Goal: Use online tool/utility: Utilize a website feature to perform a specific function

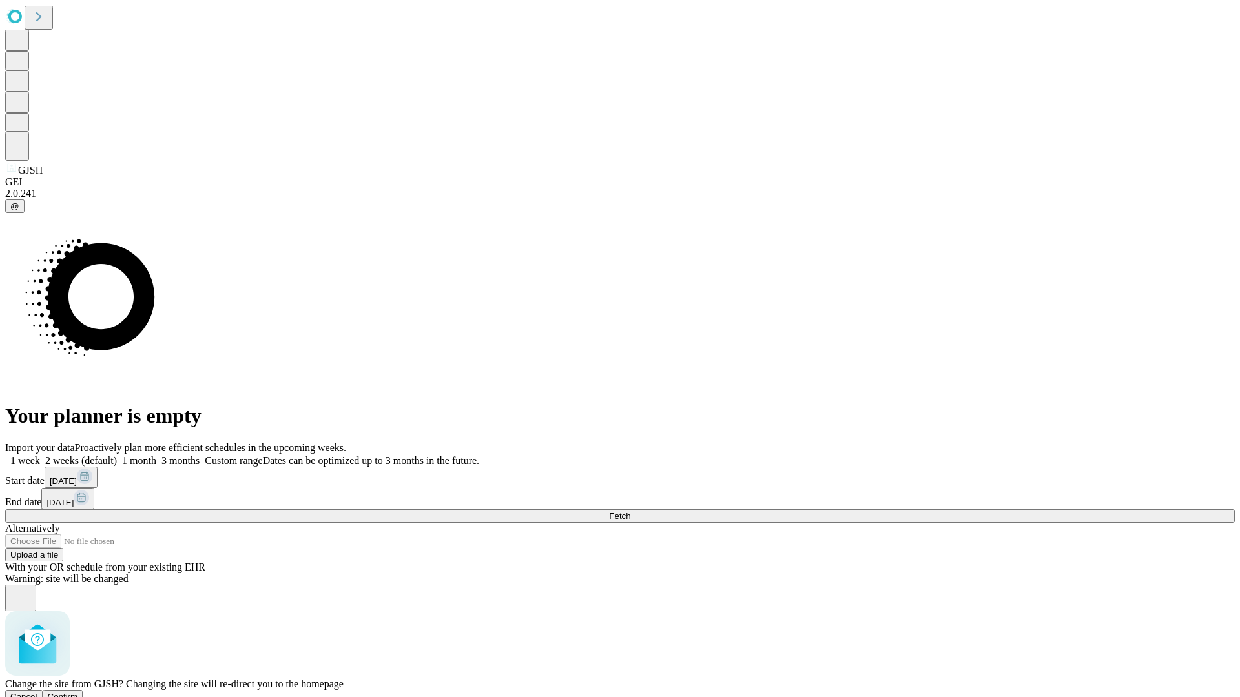
click at [78, 692] on span "Confirm" at bounding box center [63, 697] width 30 height 10
click at [156, 455] on label "1 month" at bounding box center [136, 460] width 39 height 11
click at [630, 511] on span "Fetch" at bounding box center [619, 516] width 21 height 10
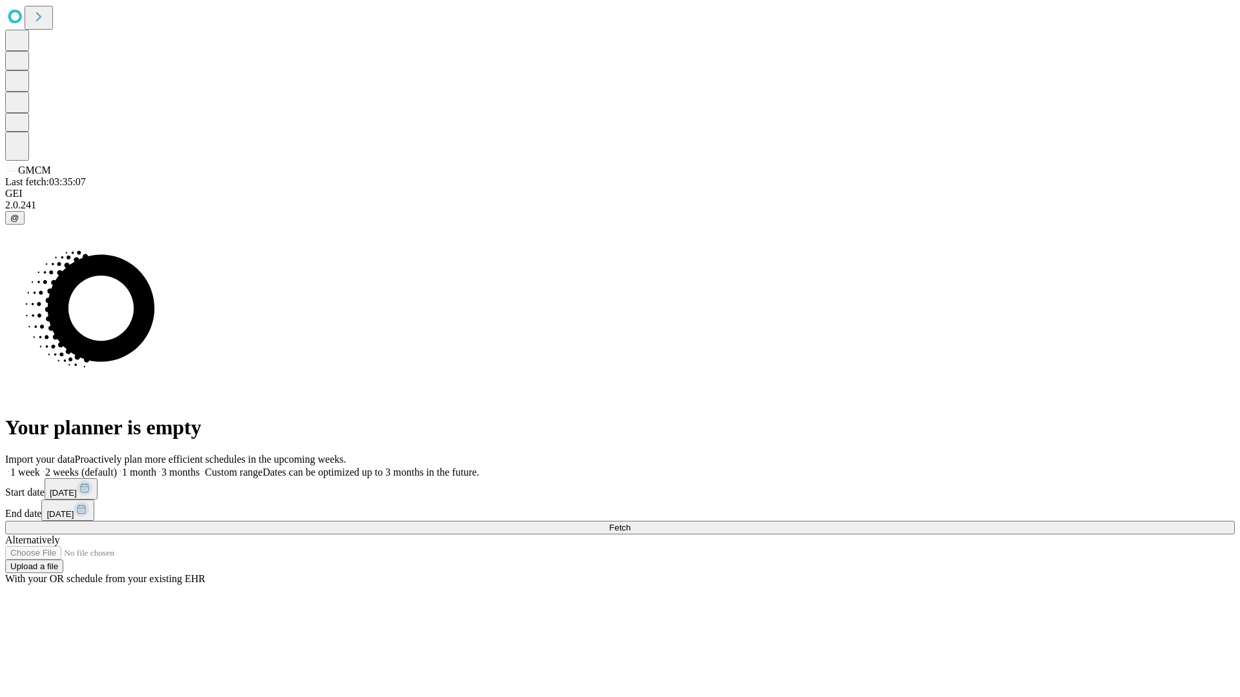
click at [156, 467] on label "1 month" at bounding box center [136, 472] width 39 height 11
click at [630, 523] on span "Fetch" at bounding box center [619, 528] width 21 height 10
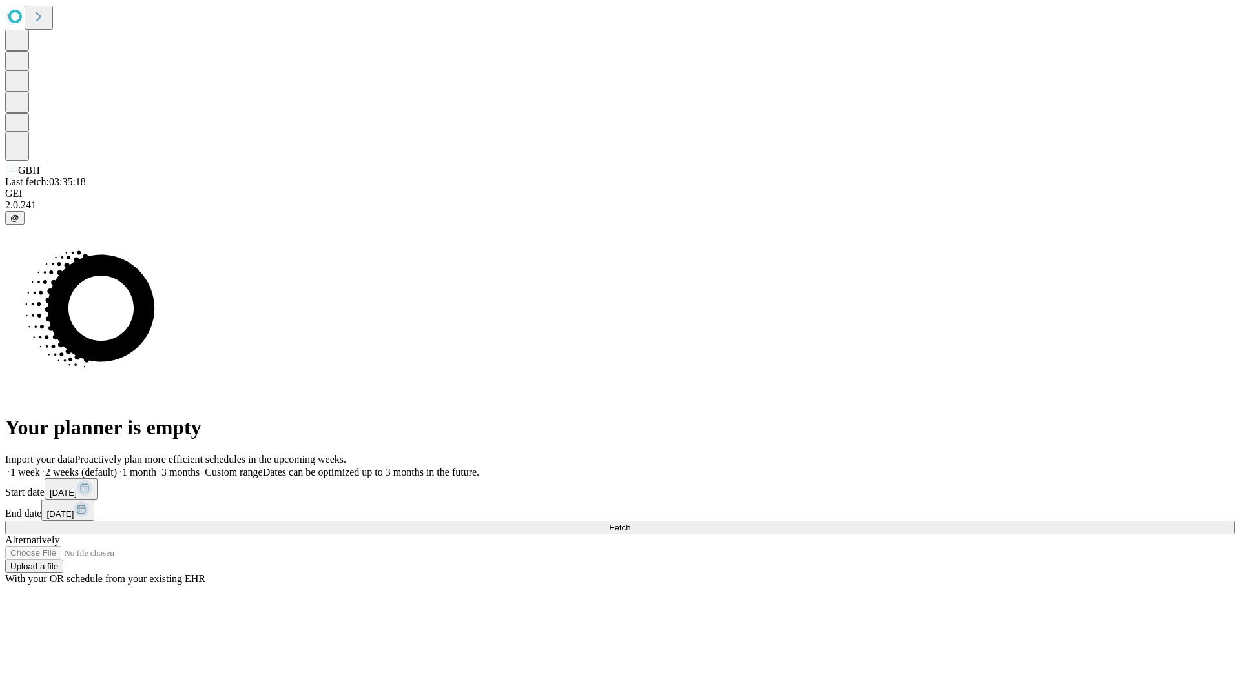
click at [156, 467] on label "1 month" at bounding box center [136, 472] width 39 height 11
click at [630, 523] on span "Fetch" at bounding box center [619, 528] width 21 height 10
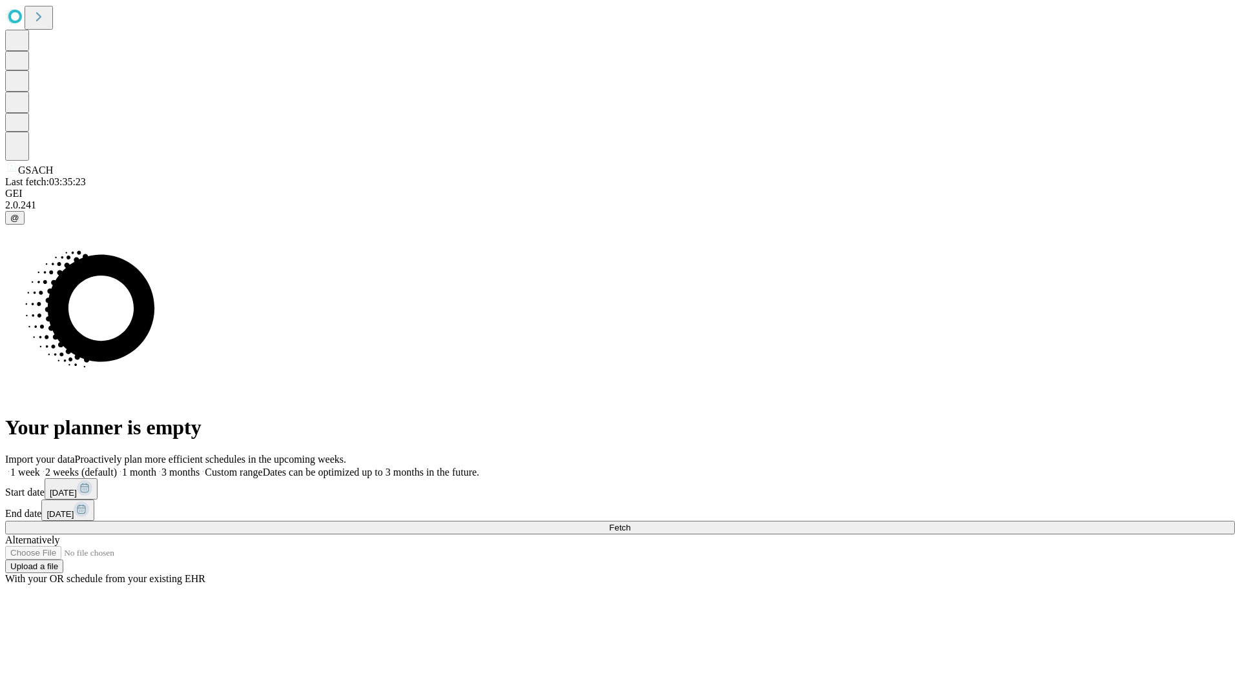
click at [156, 467] on label "1 month" at bounding box center [136, 472] width 39 height 11
click at [630, 523] on span "Fetch" at bounding box center [619, 528] width 21 height 10
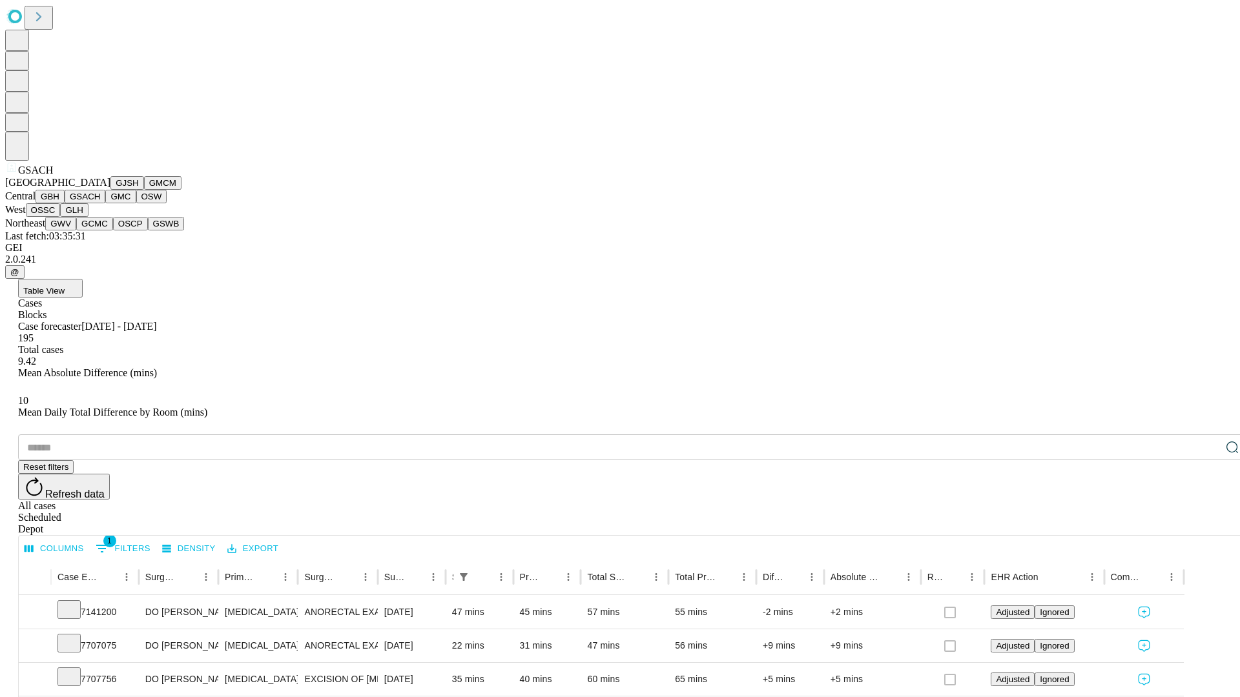
click at [105, 203] on button "GMC" at bounding box center [120, 197] width 30 height 14
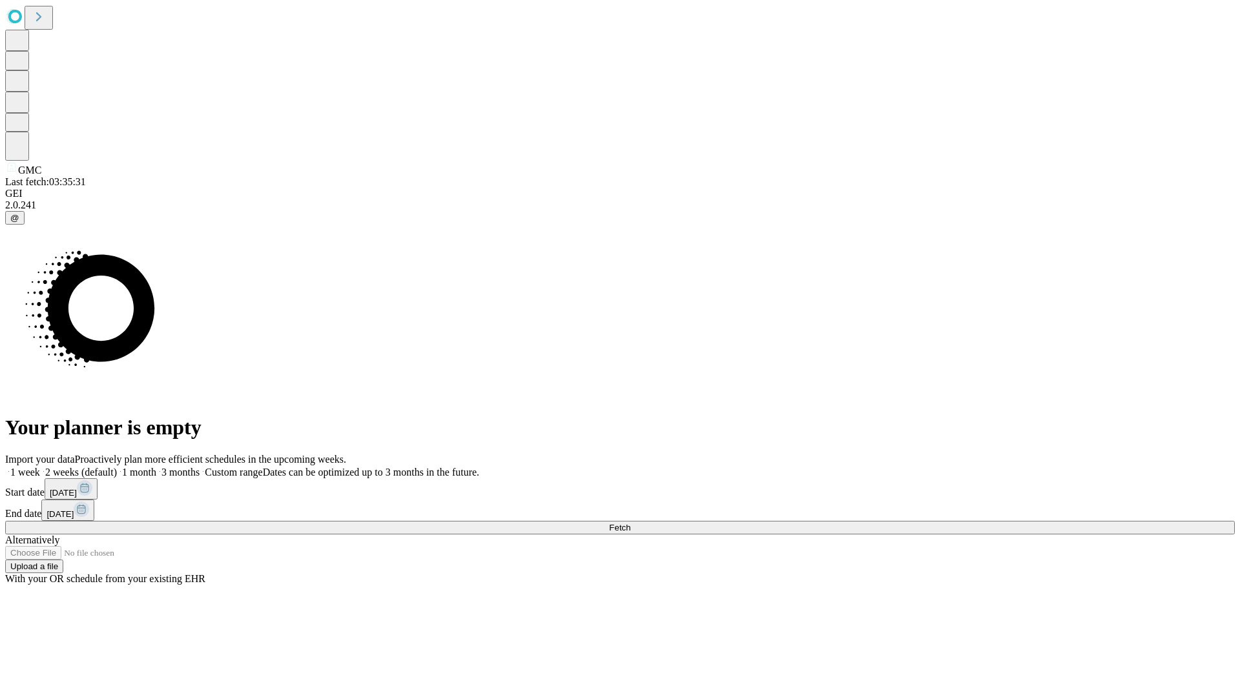
click at [156, 467] on label "1 month" at bounding box center [136, 472] width 39 height 11
click at [630, 523] on span "Fetch" at bounding box center [619, 528] width 21 height 10
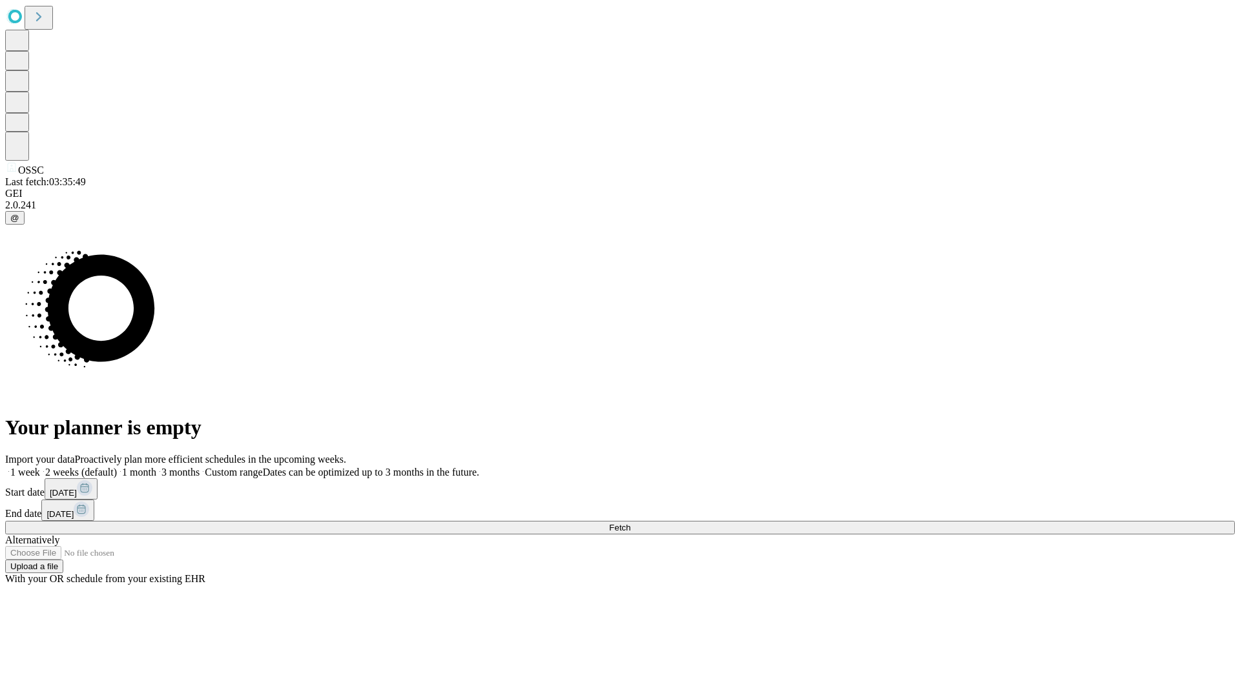
click at [156, 467] on label "1 month" at bounding box center [136, 472] width 39 height 11
click at [630, 523] on span "Fetch" at bounding box center [619, 528] width 21 height 10
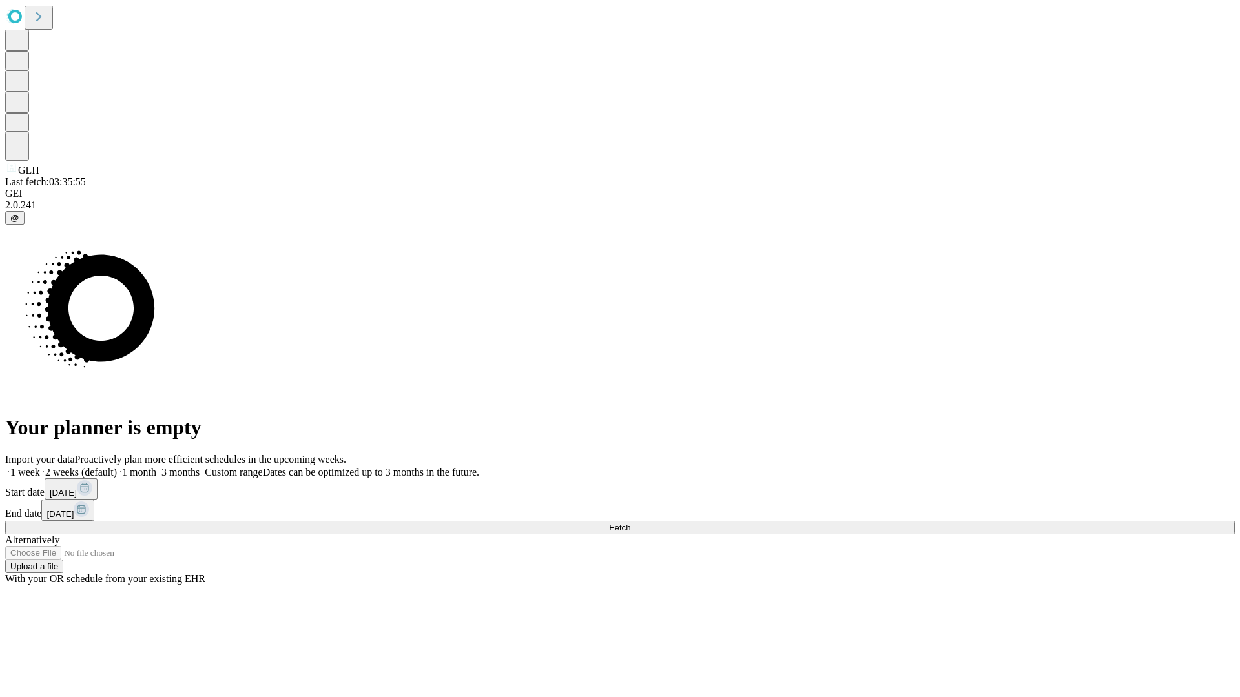
click at [156, 467] on label "1 month" at bounding box center [136, 472] width 39 height 11
click at [630, 523] on span "Fetch" at bounding box center [619, 528] width 21 height 10
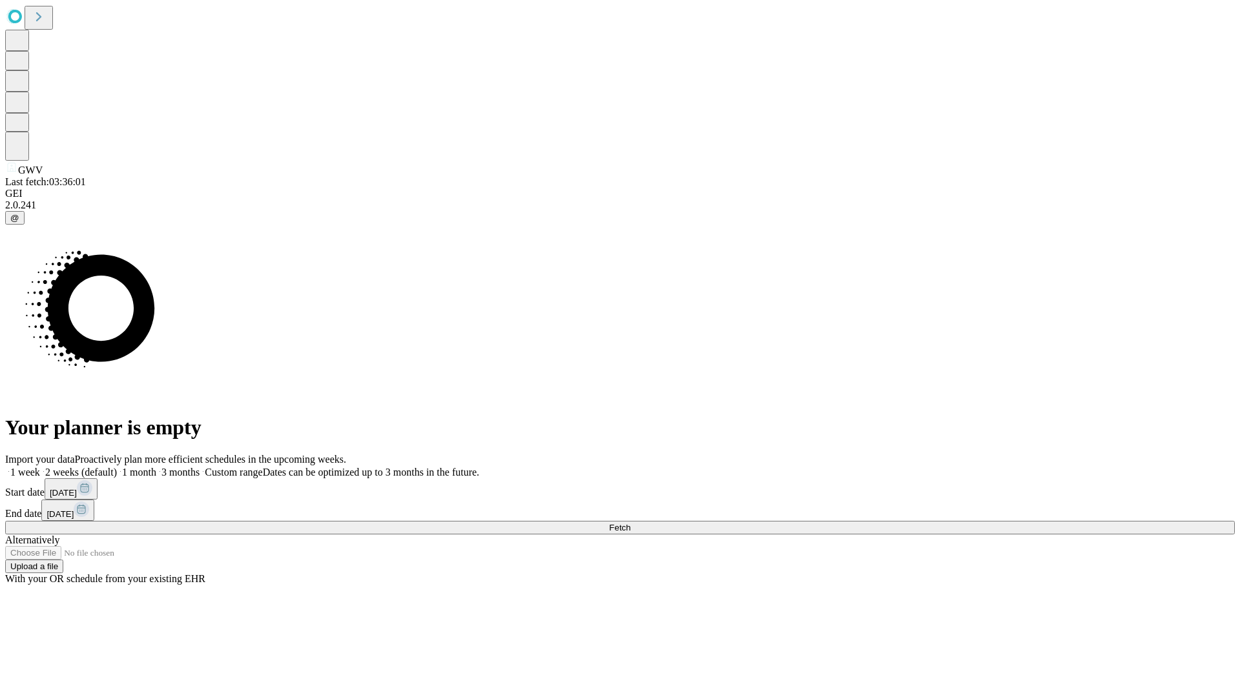
click at [630, 523] on span "Fetch" at bounding box center [619, 528] width 21 height 10
